Goal: Check status: Check status

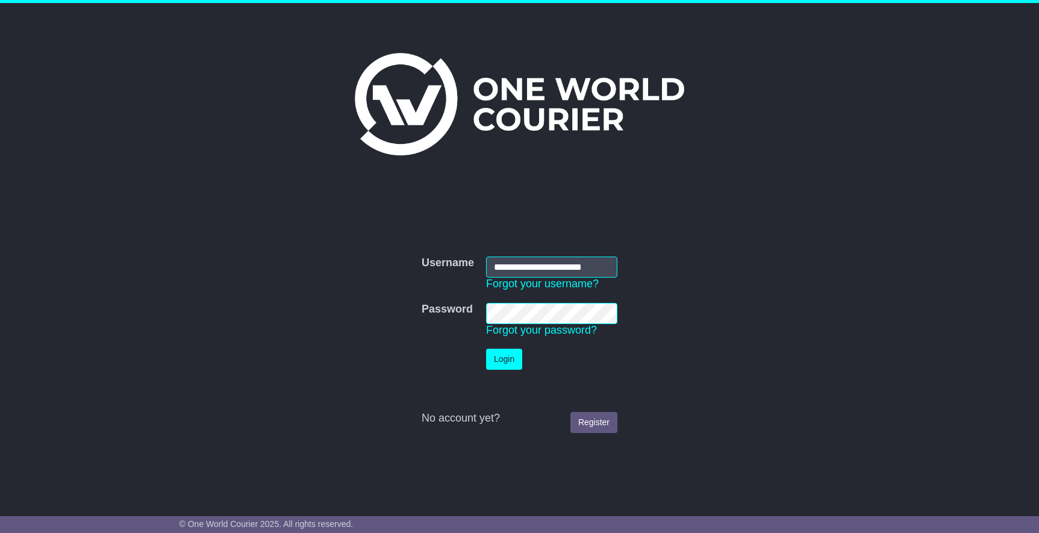
type input "**********"
click at [512, 361] on button "Login" at bounding box center [504, 359] width 36 height 21
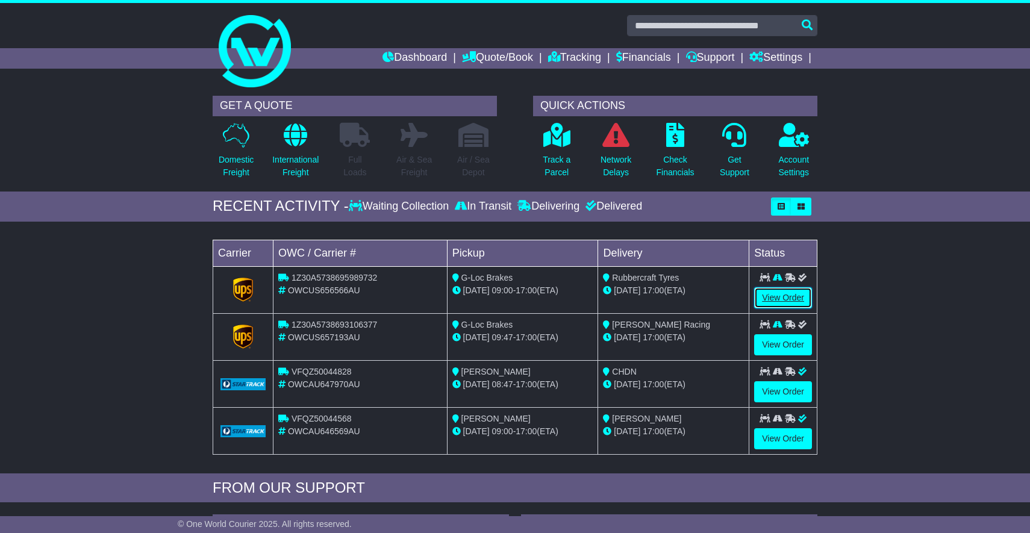
click at [797, 295] on link "View Order" at bounding box center [783, 297] width 58 height 21
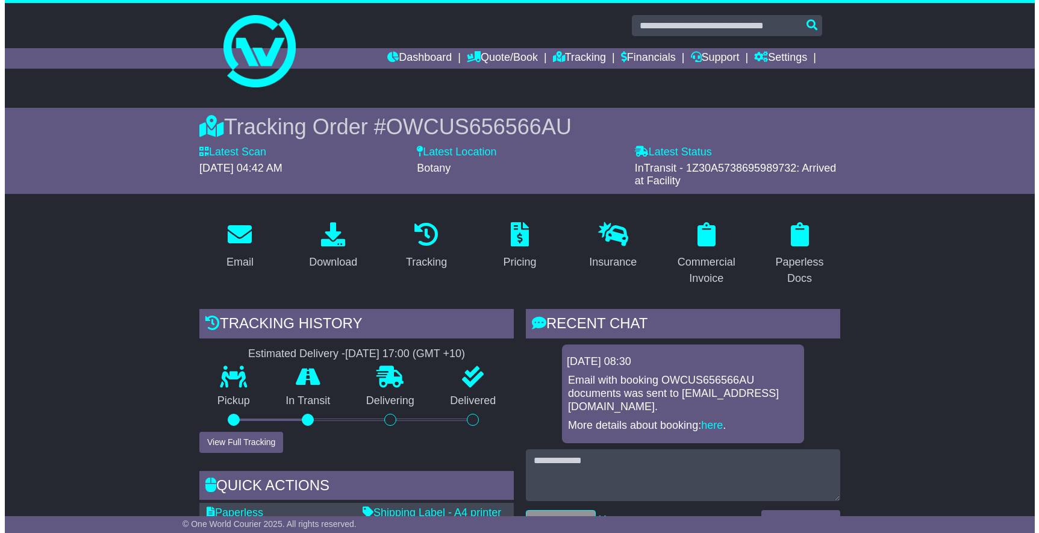
scroll to position [96, 0]
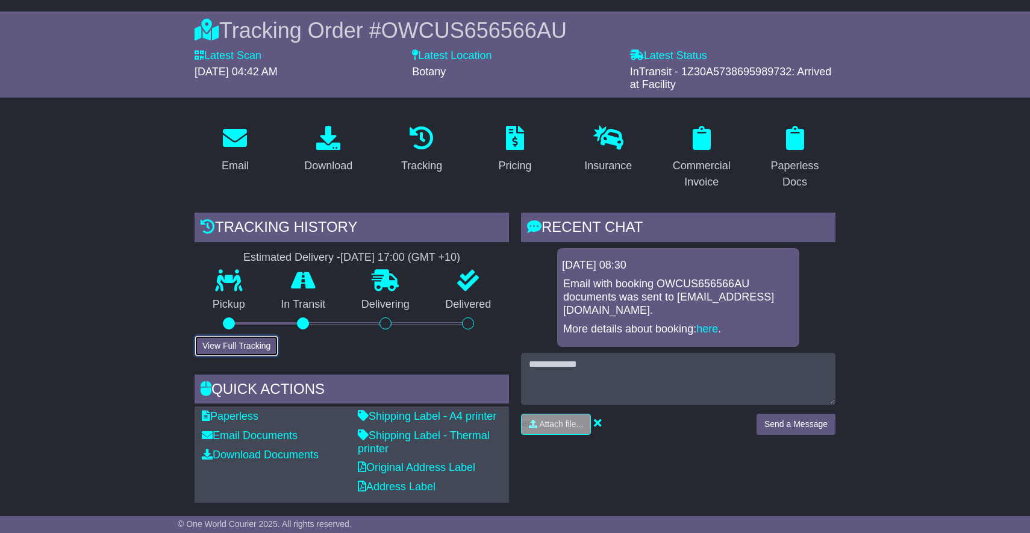
click at [240, 345] on button "View Full Tracking" at bounding box center [237, 346] width 84 height 21
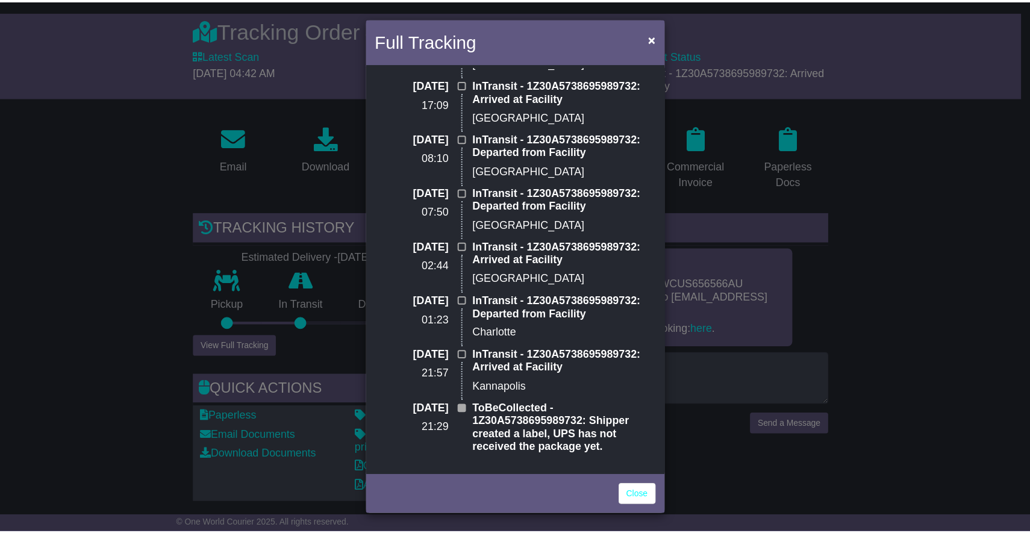
scroll to position [0, 0]
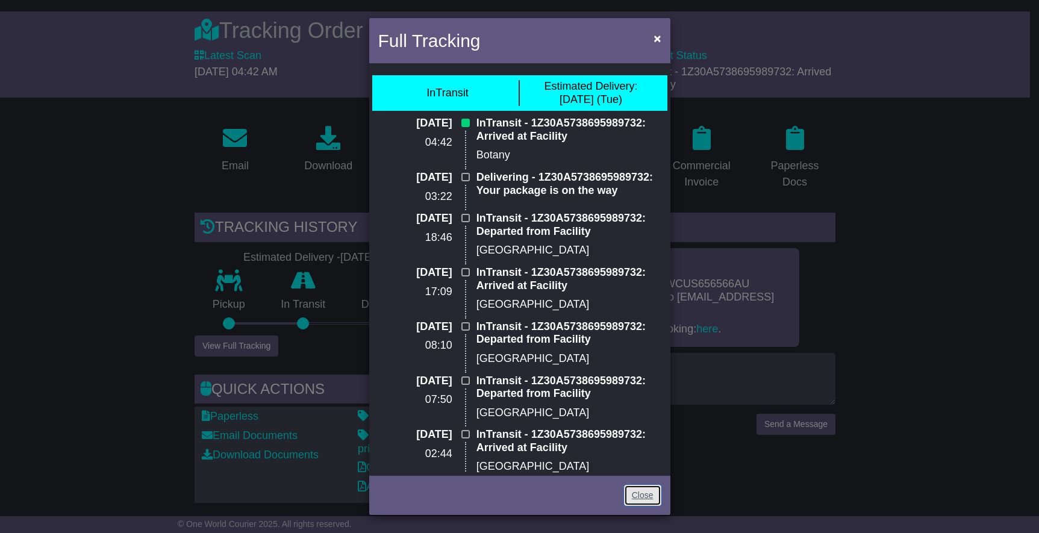
click at [640, 490] on link "Close" at bounding box center [642, 495] width 37 height 21
